Goal: Check status: Check status

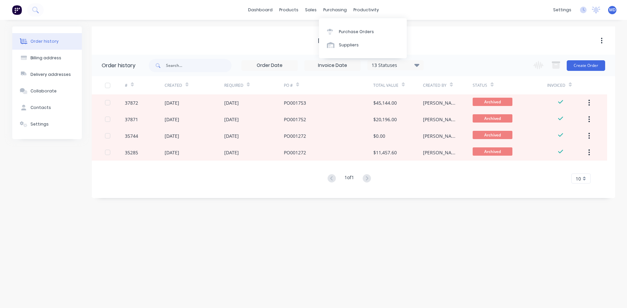
click at [312, 9] on div "sales" at bounding box center [311, 10] width 18 height 10
click at [354, 31] on div "Purchase Orders" at bounding box center [356, 32] width 35 height 6
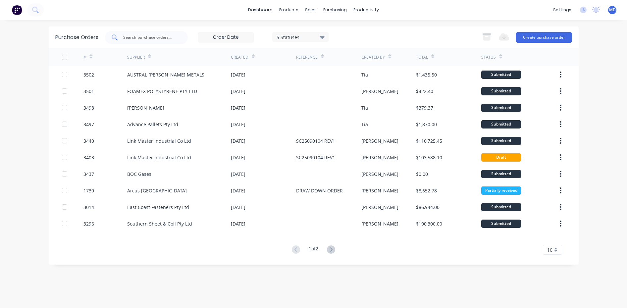
click at [157, 39] on input "text" at bounding box center [150, 37] width 55 height 7
type input "42044"
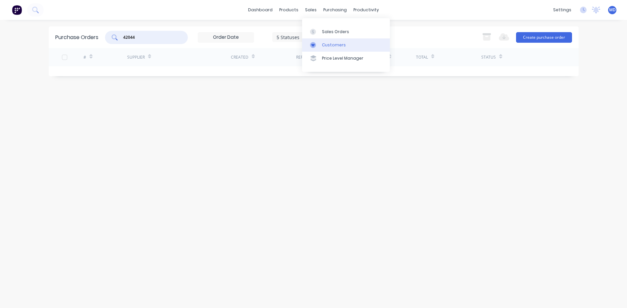
click at [332, 43] on div "Customers" at bounding box center [334, 45] width 24 height 6
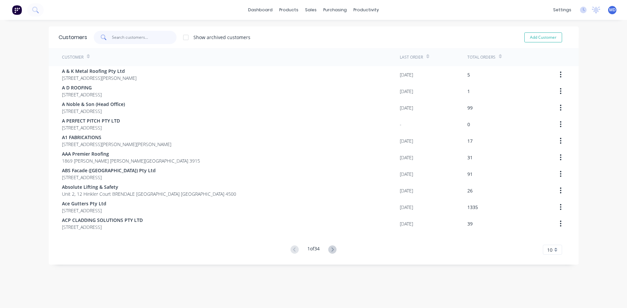
click at [148, 37] on input "text" at bounding box center [144, 37] width 65 height 13
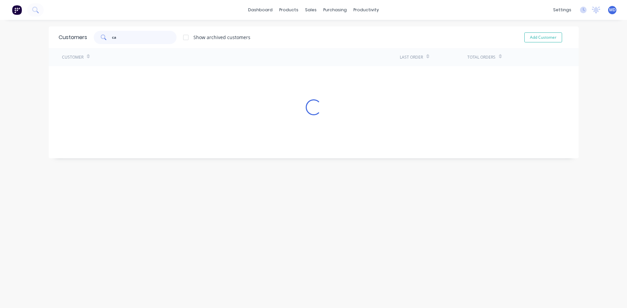
type input "cas"
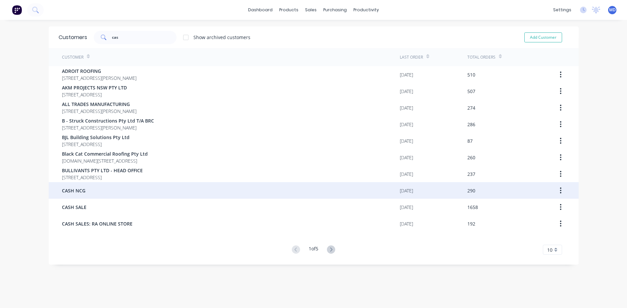
click at [77, 188] on span "CASH NCG" at bounding box center [74, 190] width 24 height 7
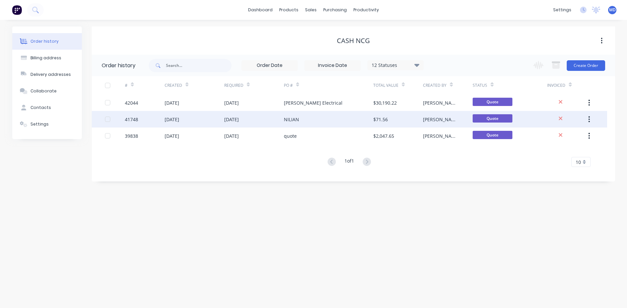
click at [328, 117] on div "NILIAN" at bounding box center [328, 119] width 89 height 17
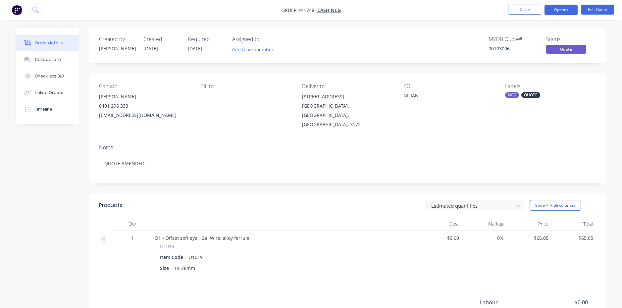
click at [44, 107] on div "Timeline" at bounding box center [44, 109] width 18 height 6
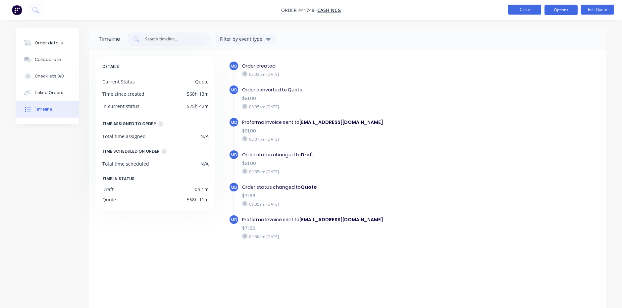
click at [525, 9] on button "Close" at bounding box center [524, 10] width 33 height 10
